Goal: Task Accomplishment & Management: Manage account settings

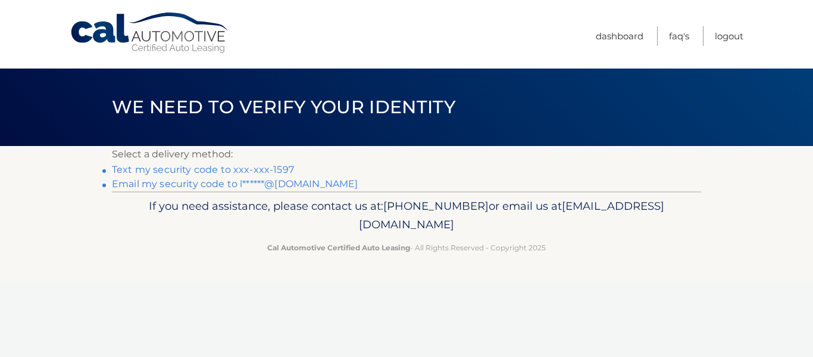
click at [229, 168] on link "Text my security code to xxx-xxx-1597" at bounding box center [203, 169] width 182 height 11
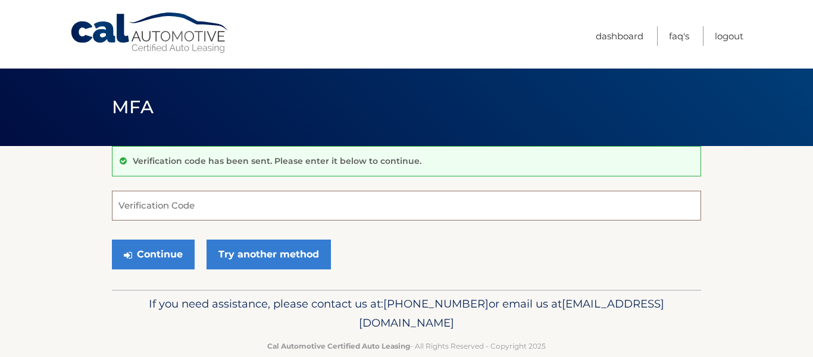
click at [217, 205] on input "Verification Code" at bounding box center [406, 206] width 589 height 30
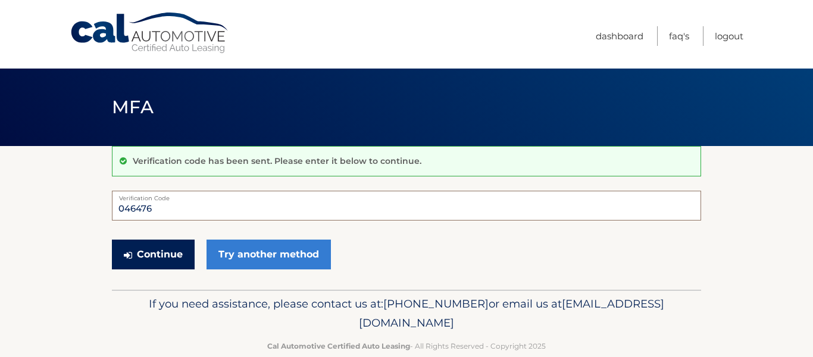
type input "046476"
click at [158, 255] on button "Continue" at bounding box center [153, 254] width 83 height 30
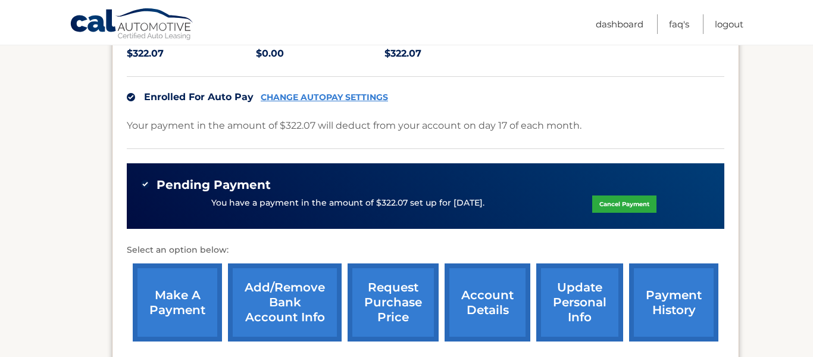
scroll to position [282, 0]
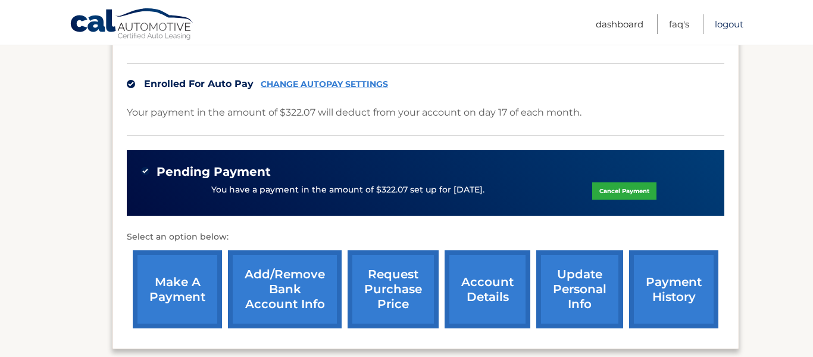
click at [732, 21] on link "Logout" at bounding box center [729, 24] width 29 height 20
